Goal: Task Accomplishment & Management: Use online tool/utility

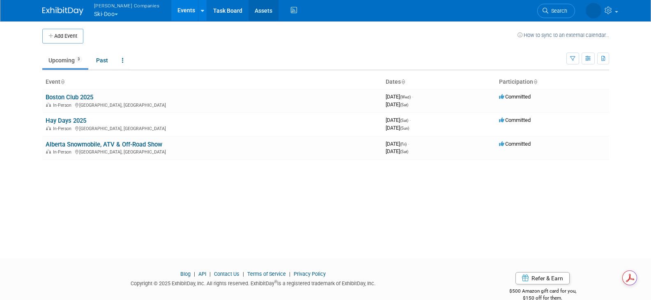
click at [249, 13] on link "Assets" at bounding box center [264, 10] width 30 height 21
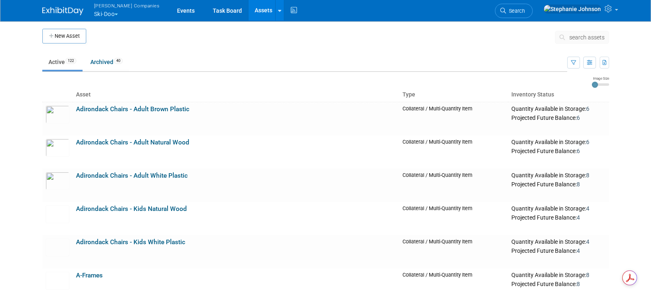
click at [585, 36] on span "search assets" at bounding box center [586, 37] width 35 height 7
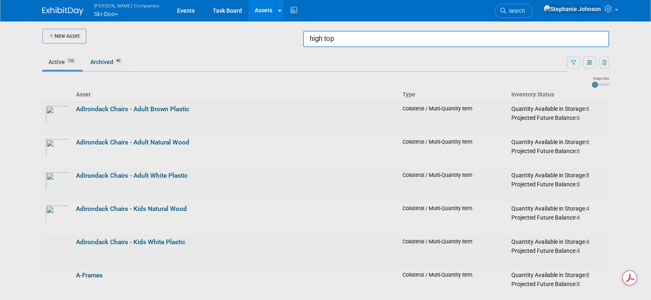
click at [358, 43] on input "high top" at bounding box center [456, 39] width 306 height 16
type input "high"
click at [326, 46] on div at bounding box center [326, 150] width 0 height 300
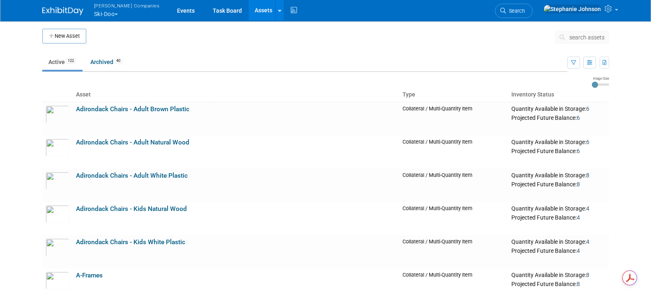
click at [581, 38] on span "search assets" at bounding box center [586, 37] width 35 height 7
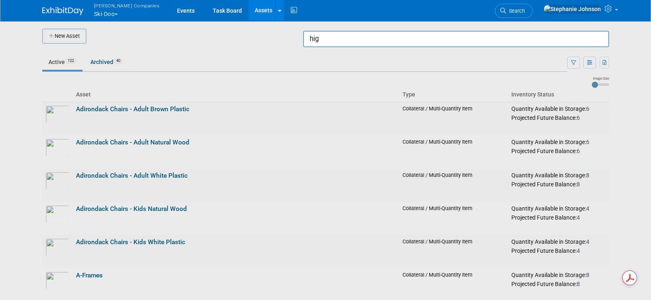
type input "high"
click at [326, 62] on div at bounding box center [326, 150] width 0 height 300
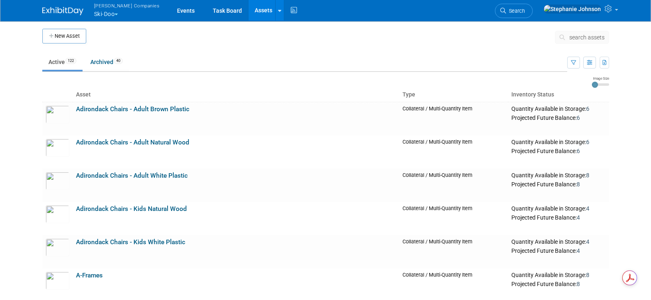
click at [586, 37] on span "search assets" at bounding box center [586, 37] width 35 height 7
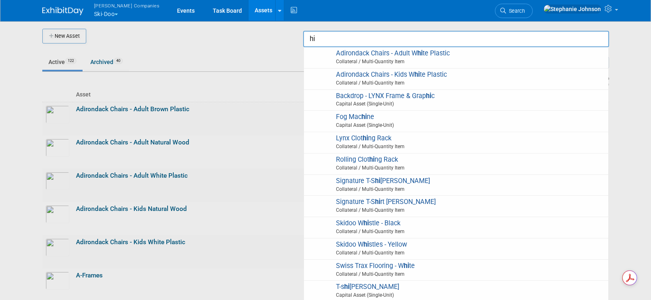
type input "hig"
type input "high"
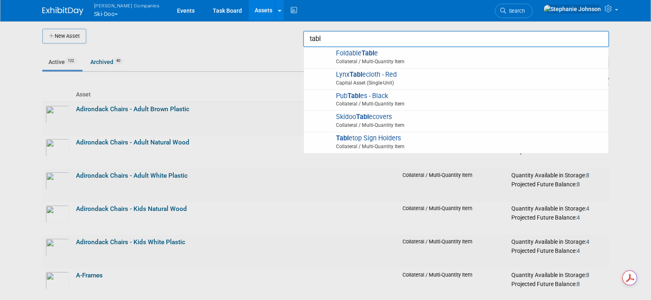
type input "tabl"
click at [326, 50] on div at bounding box center [326, 150] width 0 height 300
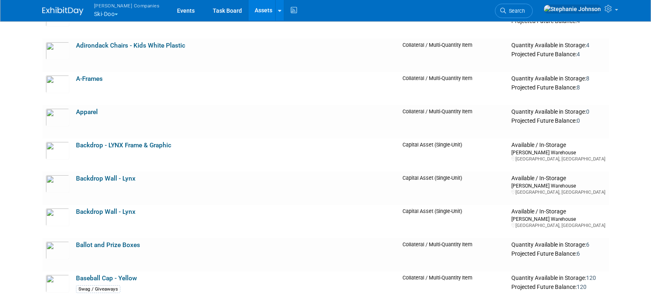
scroll to position [205, 0]
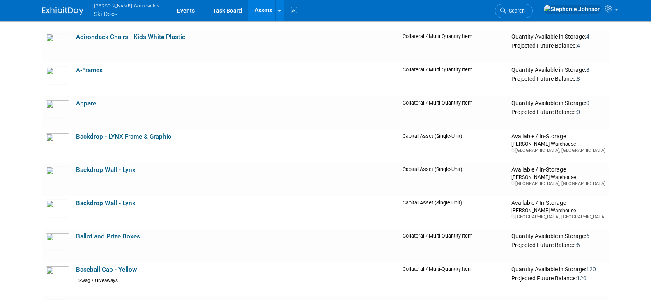
click at [525, 9] on span "Search" at bounding box center [515, 11] width 19 height 6
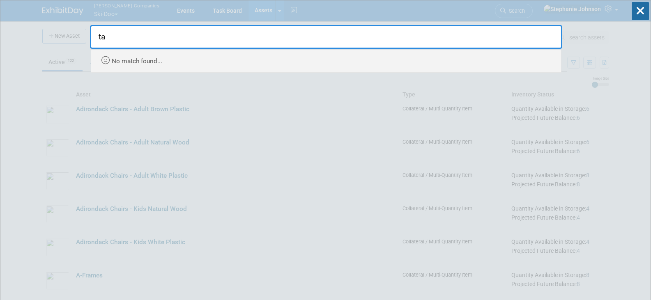
type input "t"
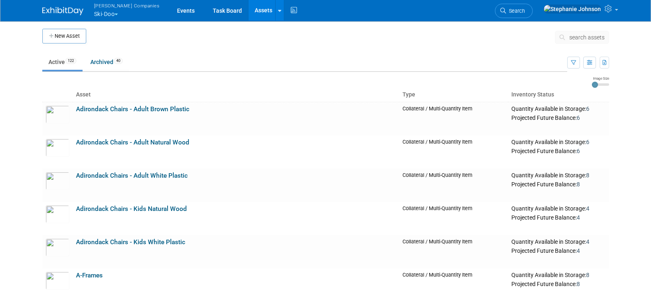
click at [582, 42] on button "search assets" at bounding box center [582, 37] width 54 height 13
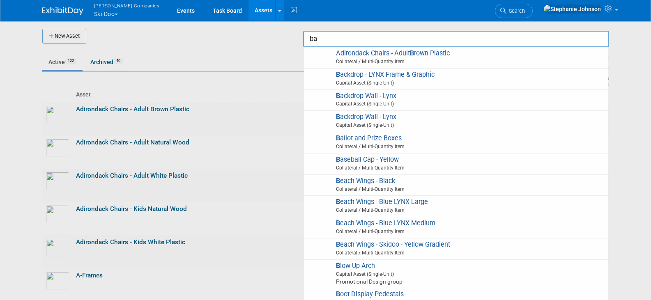
type input "bar"
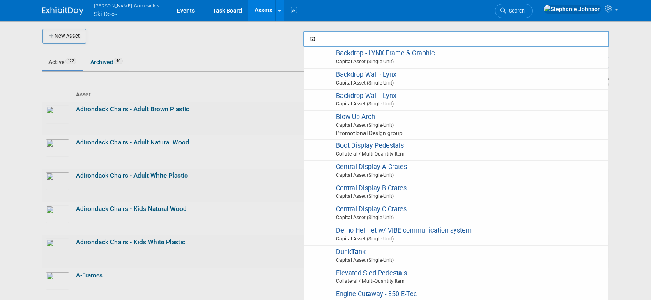
type input "t"
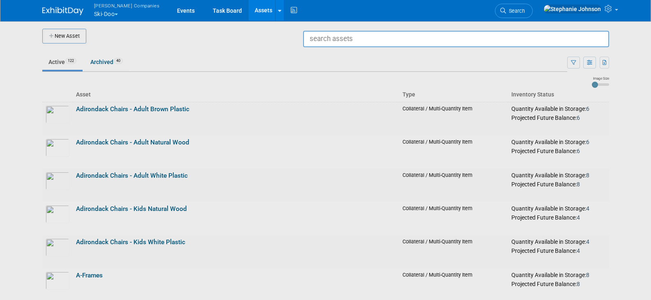
click at [326, 60] on div at bounding box center [326, 150] width 0 height 300
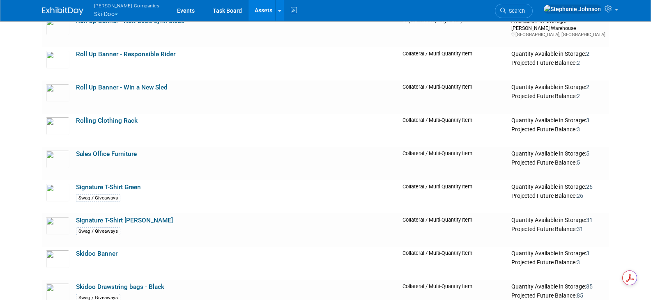
scroll to position [2424, 0]
